Goal: Task Accomplishment & Management: Manage account settings

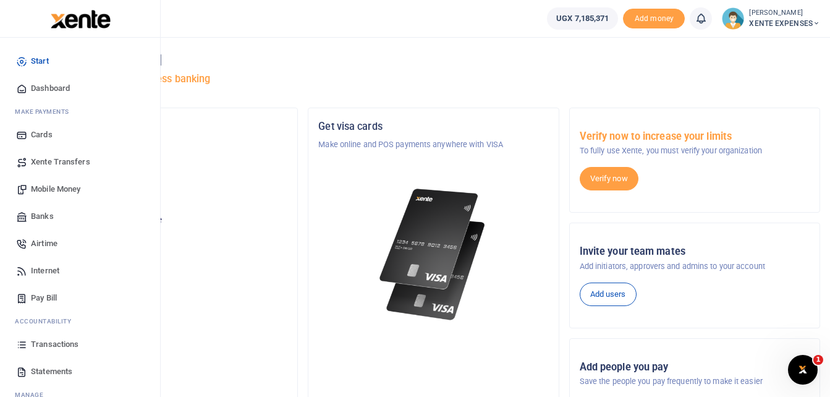
click at [70, 342] on span "Transactions" at bounding box center [55, 344] width 48 height 12
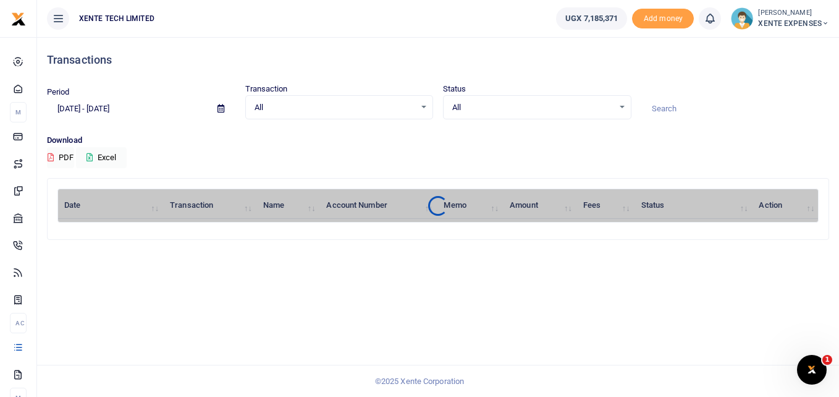
click at [220, 106] on icon at bounding box center [220, 108] width 7 height 8
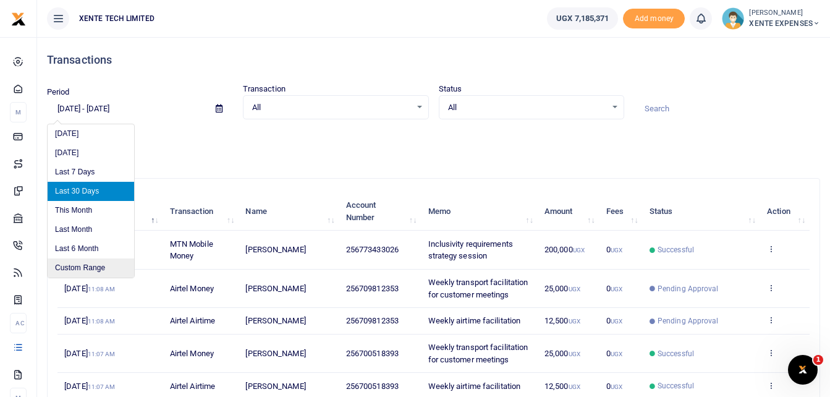
click at [95, 267] on li "Custom Range" at bounding box center [91, 267] width 87 height 19
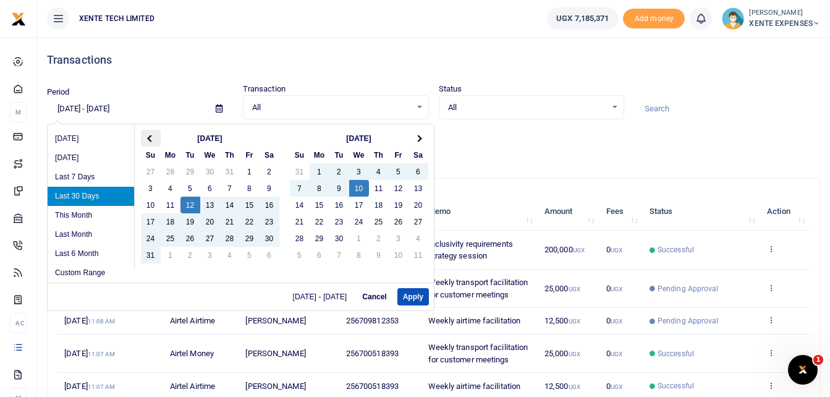
click at [151, 135] on span at bounding box center [150, 138] width 7 height 7
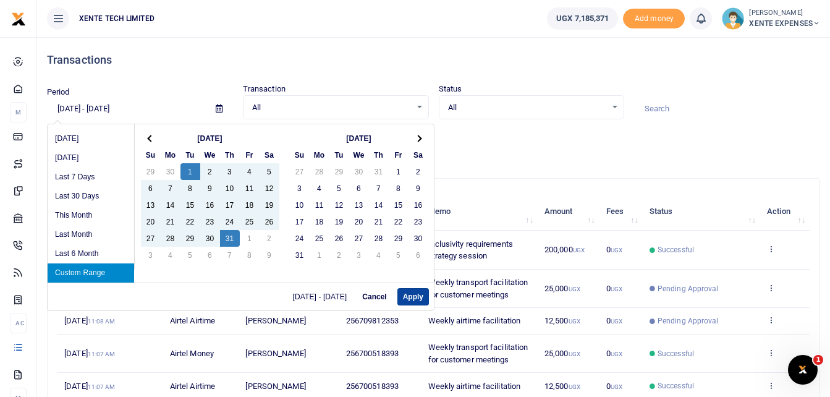
click at [408, 296] on button "Apply" at bounding box center [413, 296] width 32 height 17
type input "07/01/2025 - 07/31/2025"
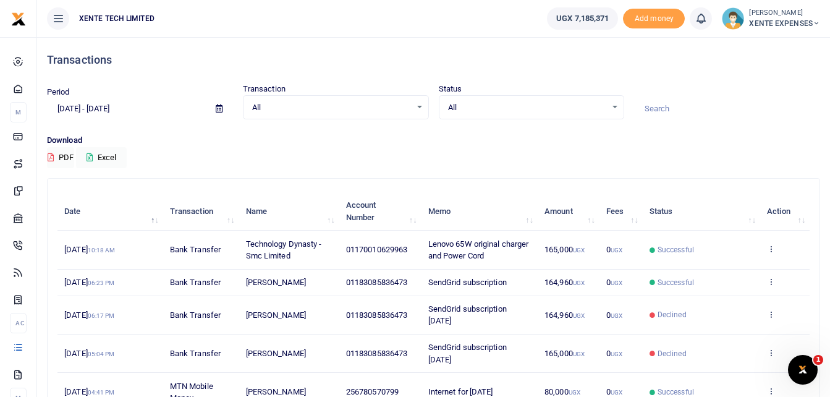
click at [416, 111] on div "All Select an option..." at bounding box center [335, 108] width 185 height 14
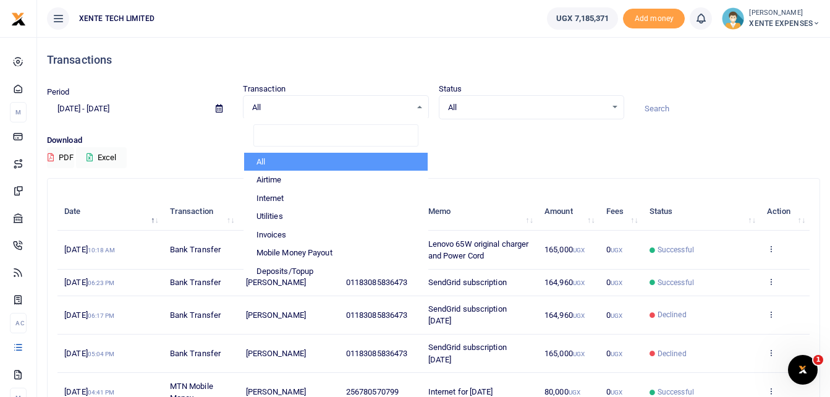
click at [498, 153] on div "Download PDF Excel" at bounding box center [433, 151] width 773 height 34
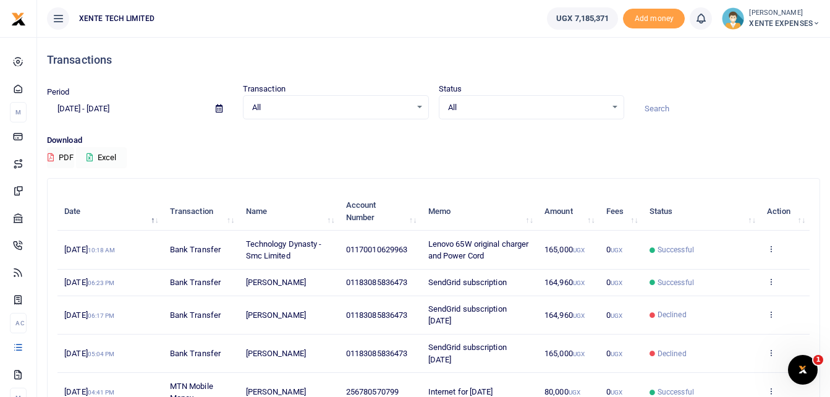
click at [104, 153] on button "Excel" at bounding box center [101, 157] width 51 height 21
